Goal: Find specific page/section: Find specific page/section

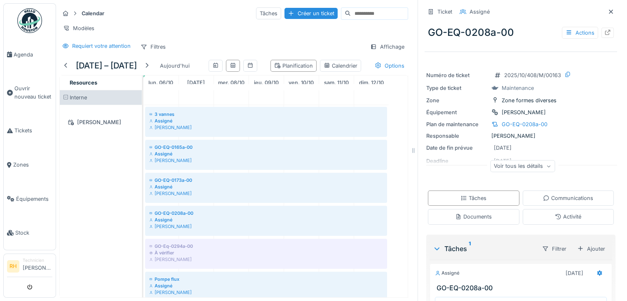
click at [608, 10] on icon at bounding box center [611, 11] width 7 height 5
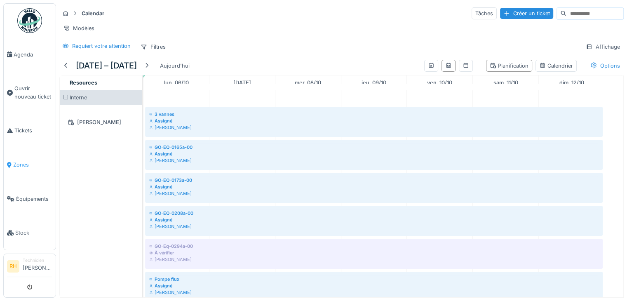
click at [24, 165] on link "Zones" at bounding box center [30, 165] width 52 height 34
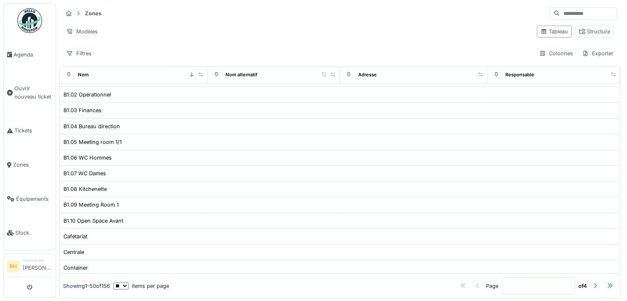
scroll to position [41, 0]
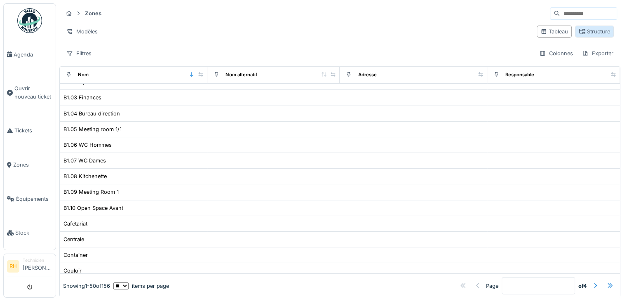
click at [584, 33] on div "Structure" at bounding box center [594, 32] width 31 height 8
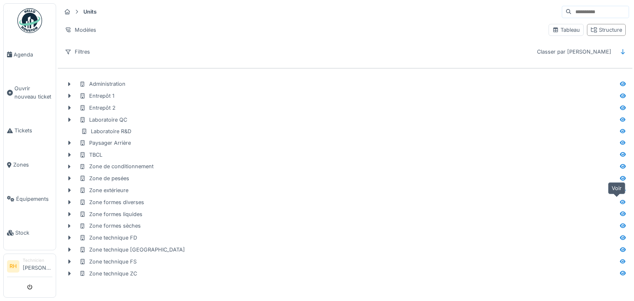
click at [620, 202] on icon at bounding box center [623, 202] width 6 height 5
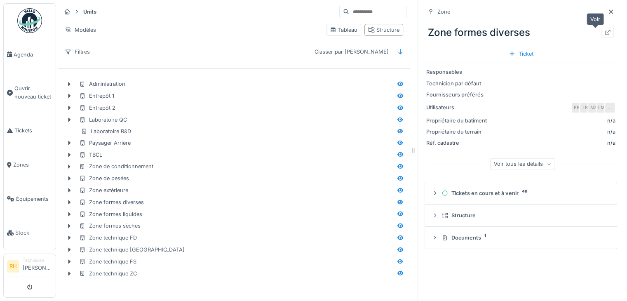
click at [606, 31] on icon at bounding box center [608, 32] width 5 height 5
click at [397, 152] on icon at bounding box center [400, 154] width 7 height 5
click at [602, 28] on div at bounding box center [608, 33] width 12 height 10
click at [28, 51] on span "Agenda" at bounding box center [33, 55] width 39 height 8
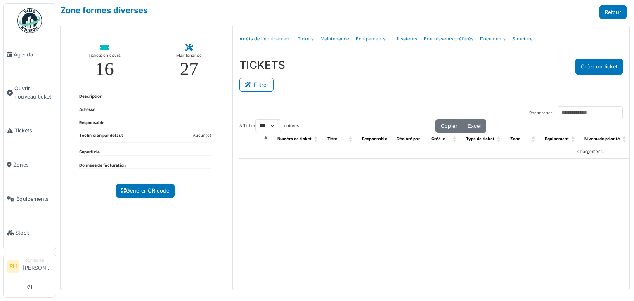
select select "***"
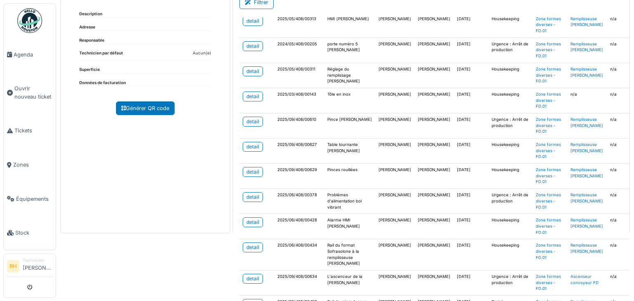
scroll to position [2346, 0]
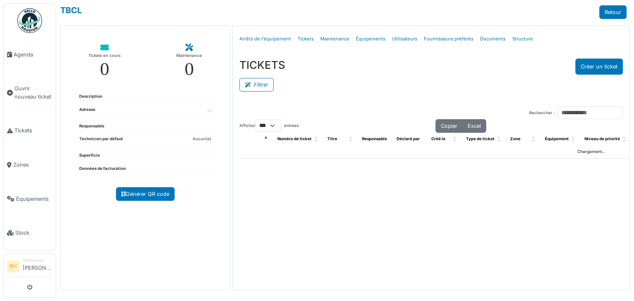
select select "***"
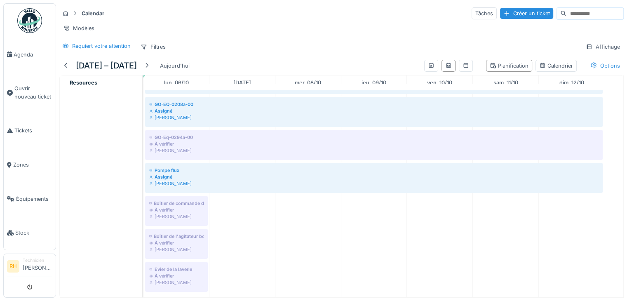
scroll to position [6, 0]
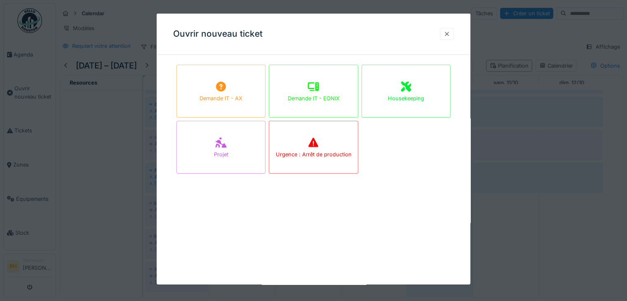
click at [447, 35] on div at bounding box center [447, 34] width 7 height 8
click at [99, 198] on div at bounding box center [313, 150] width 627 height 301
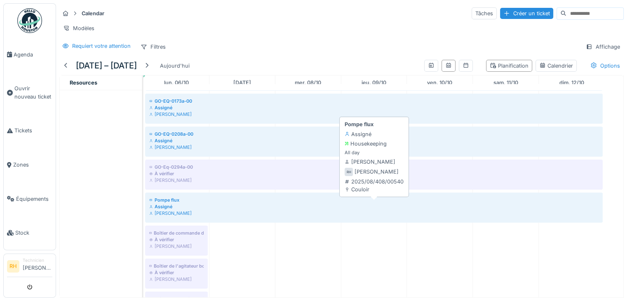
scroll to position [0, 0]
